Goal: Task Accomplishment & Management: Manage account settings

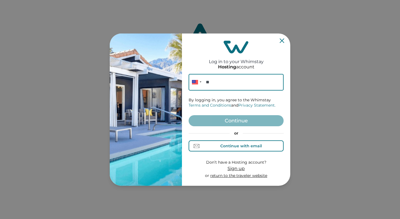
click at [239, 146] on div "Continue with email" at bounding box center [241, 146] width 42 height 4
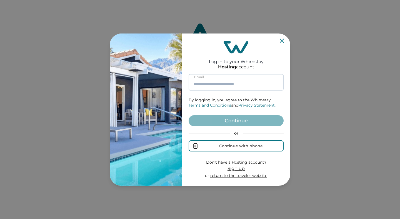
click at [216, 84] on input at bounding box center [235, 82] width 95 height 17
type input "**********"
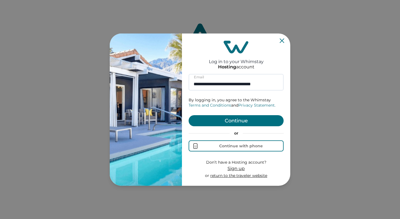
click at [233, 120] on button "Continue" at bounding box center [235, 120] width 95 height 11
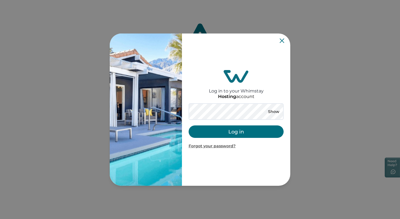
click at [237, 133] on button "Log in" at bounding box center [235, 132] width 95 height 12
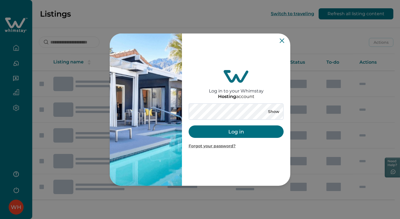
click at [230, 132] on button "Log in" at bounding box center [235, 132] width 95 height 12
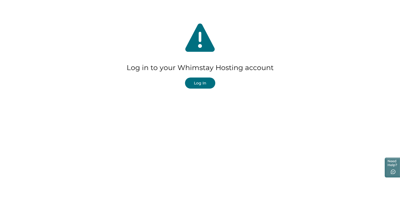
click at [203, 84] on button "Log In" at bounding box center [200, 83] width 30 height 11
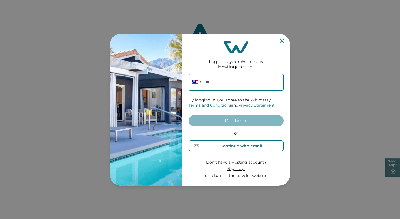
click at [235, 149] on div "Continue with email" at bounding box center [235, 146] width 51 height 6
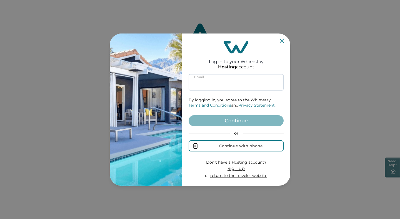
click at [225, 90] on input at bounding box center [235, 82] width 95 height 17
type input "**********"
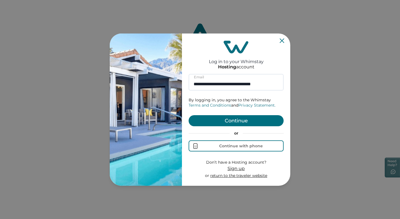
click at [233, 118] on button "Continue" at bounding box center [235, 120] width 95 height 11
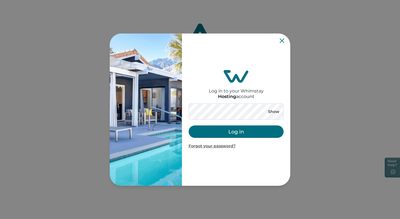
click at [238, 126] on button "Log in" at bounding box center [235, 132] width 95 height 12
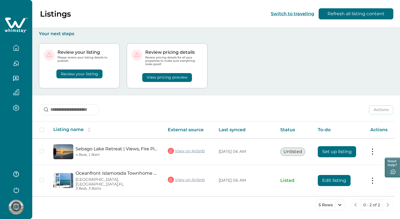
click at [74, 74] on button "Review your listing" at bounding box center [79, 74] width 46 height 9
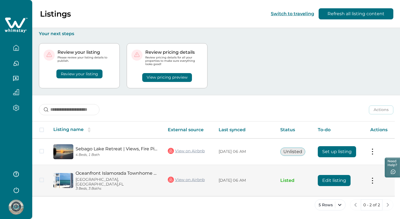
click at [333, 180] on button "Edit listing" at bounding box center [333, 180] width 33 height 11
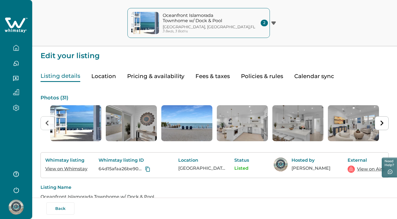
click at [147, 75] on button "Pricing & availability" at bounding box center [155, 76] width 57 height 11
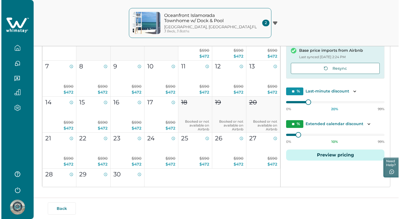
scroll to position [110, 0]
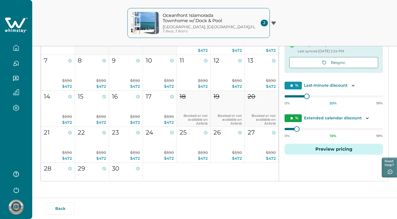
click at [339, 149] on button "Preview pricing" at bounding box center [333, 149] width 98 height 11
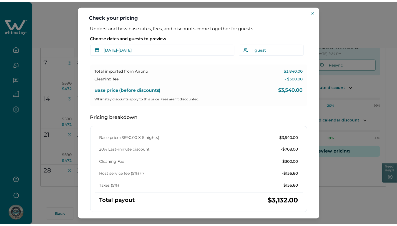
scroll to position [109, 0]
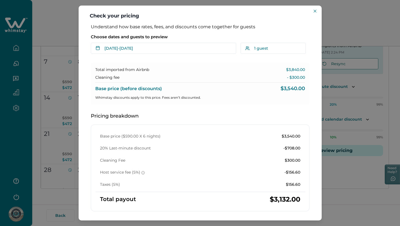
click at [316, 11] on button "Close" at bounding box center [314, 11] width 7 height 7
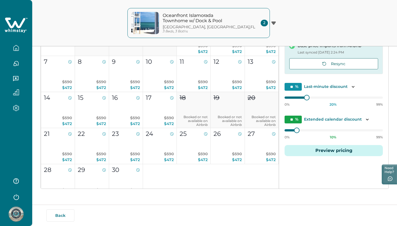
click at [322, 67] on button "Resync" at bounding box center [333, 63] width 89 height 11
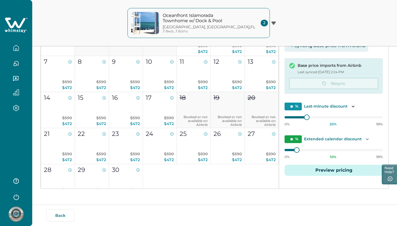
click at [366, 140] on icon "Toggle description" at bounding box center [367, 139] width 3 height 2
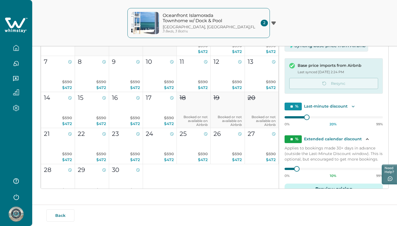
click at [352, 107] on icon "Toggle description" at bounding box center [353, 107] width 6 height 6
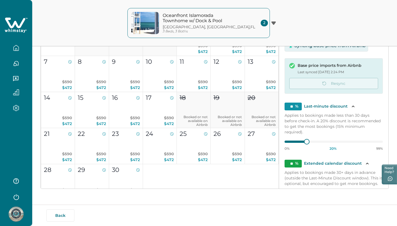
drag, startPoint x: 307, startPoint y: 142, endPoint x: 298, endPoint y: 140, distance: 9.2
click at [298, 142] on div at bounding box center [294, 142] width 20 height 2
type input "**"
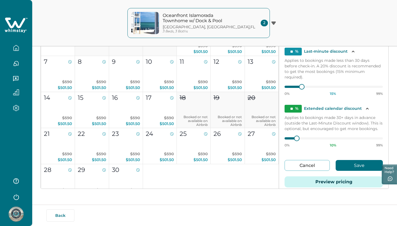
scroll to position [71, 0]
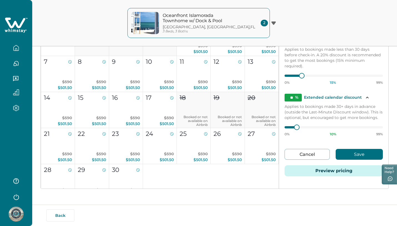
click at [362, 150] on button "Save" at bounding box center [358, 154] width 47 height 11
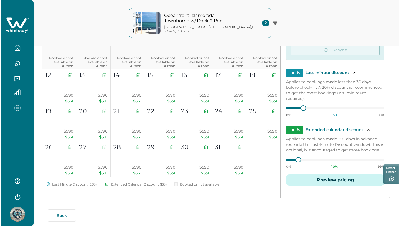
scroll to position [109, 0]
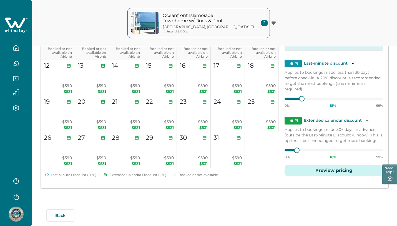
click at [331, 171] on button "Preview pricing" at bounding box center [333, 170] width 98 height 11
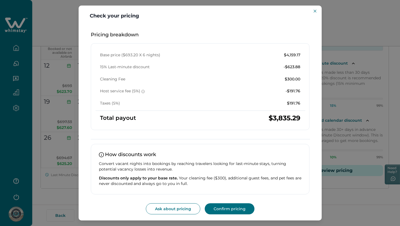
scroll to position [82, 0]
click at [314, 10] on icon "Close" at bounding box center [314, 11] width 3 height 3
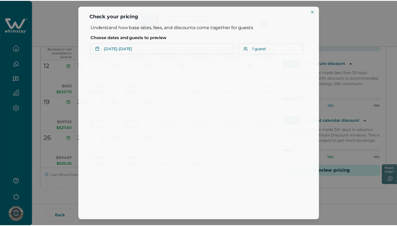
scroll to position [0, 0]
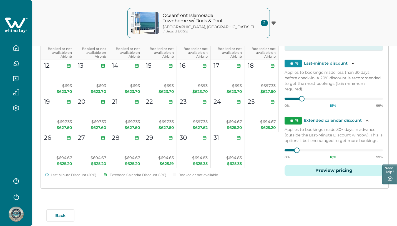
click at [17, 50] on icon "button" at bounding box center [16, 48] width 6 height 6
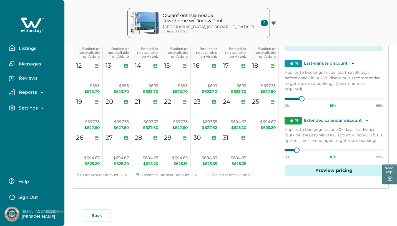
click at [105, 32] on div "Oceanfront Islamorada Townhome w/ Dock & Pool Islamorada, Village of Islands , …" at bounding box center [198, 23] width 397 height 46
